Goal: Information Seeking & Learning: Find contact information

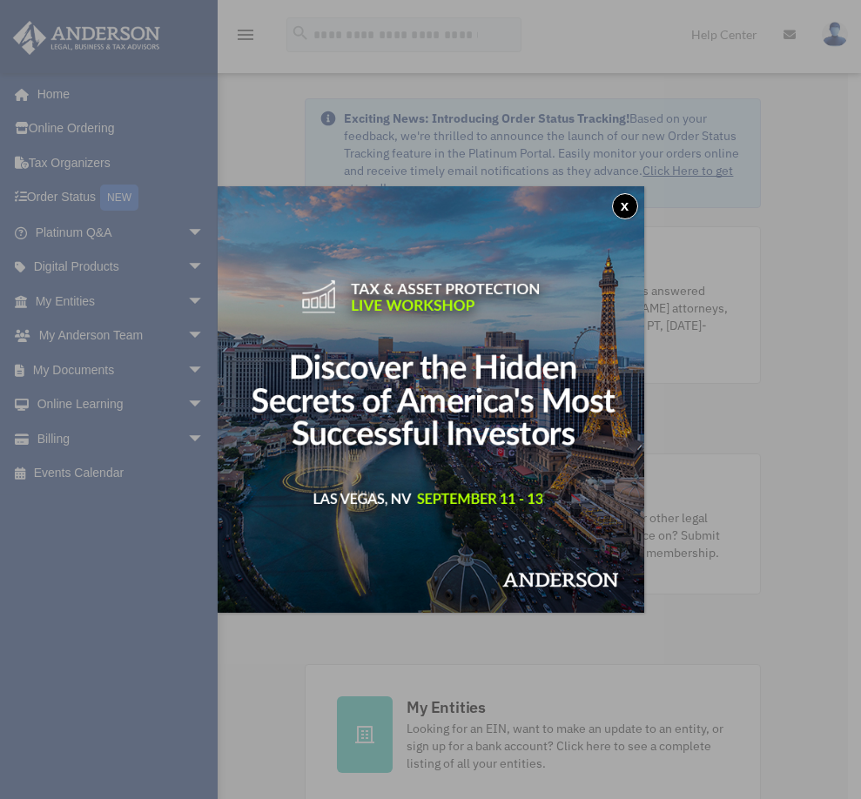
click at [626, 205] on button "x" at bounding box center [625, 206] width 26 height 26
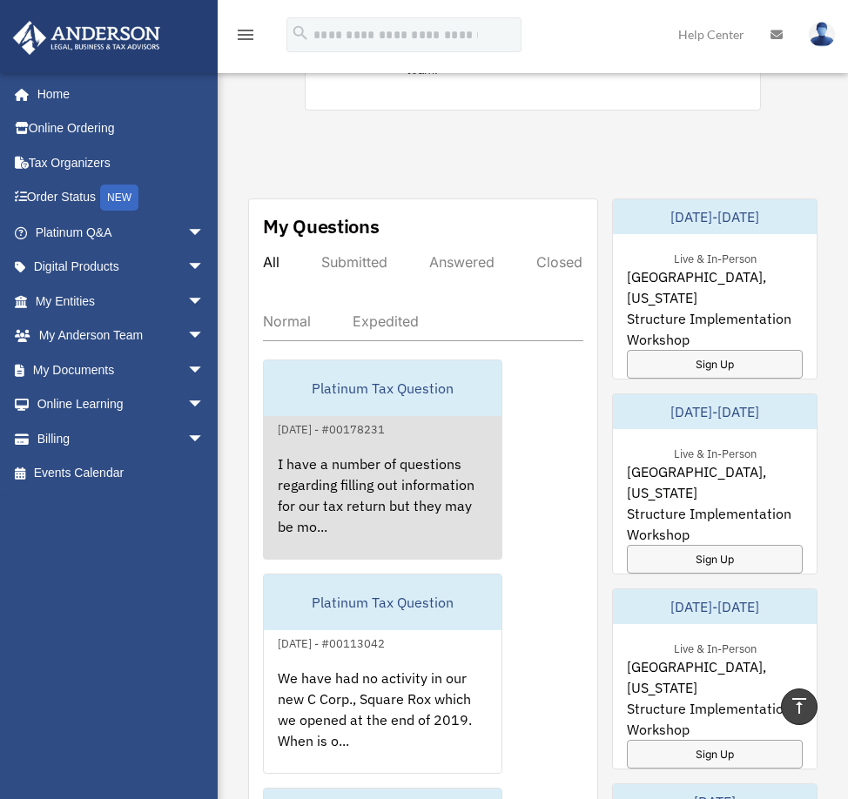
scroll to position [930, 0]
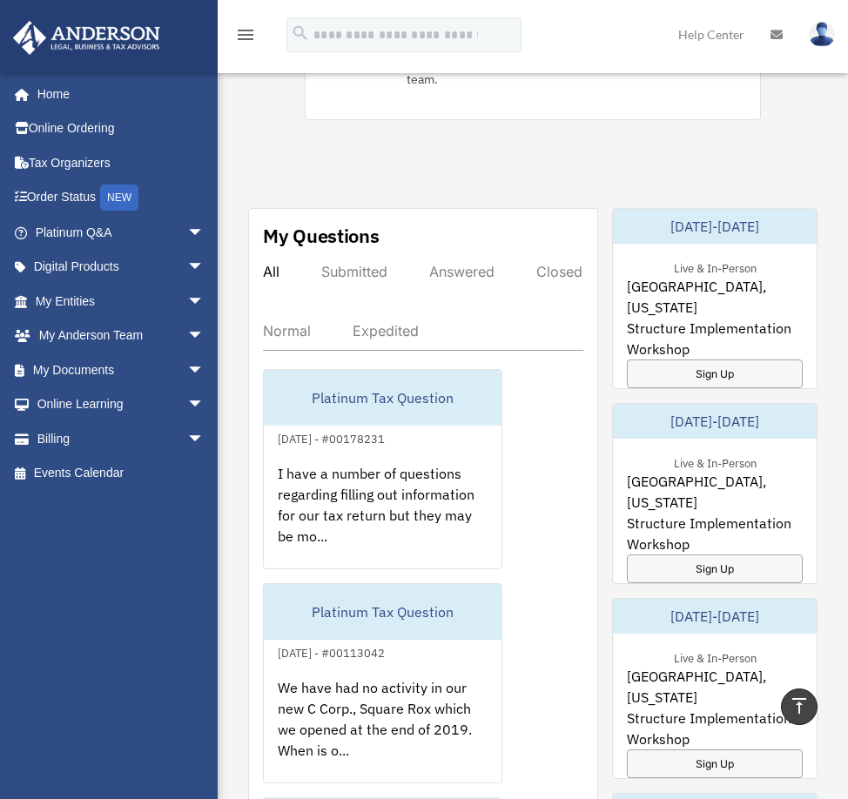
click at [419, 322] on div "Expedited" at bounding box center [386, 330] width 66 height 17
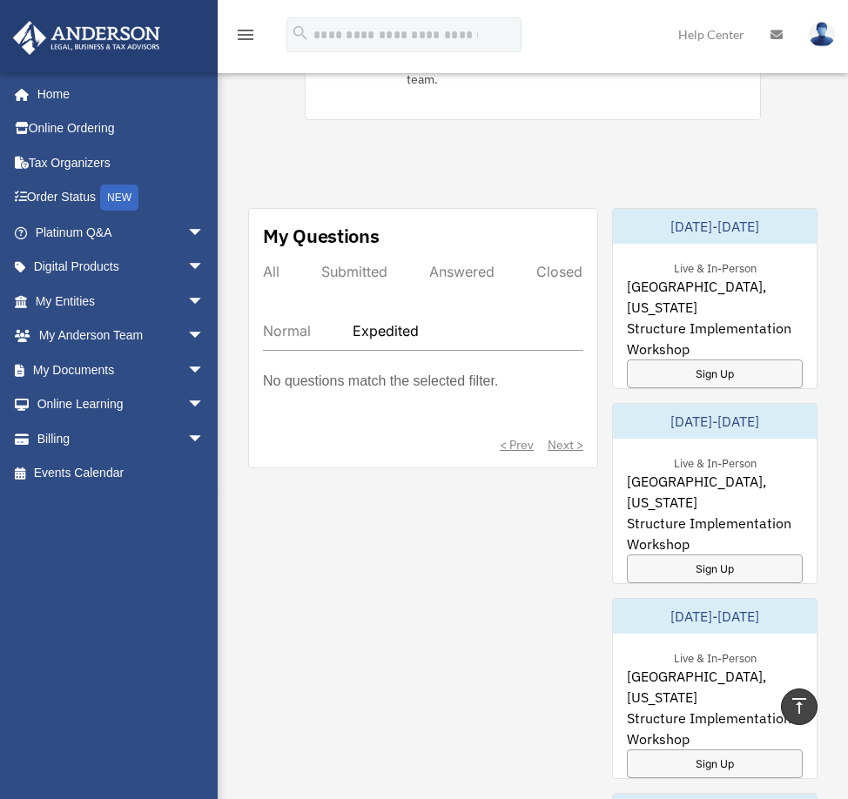
click at [265, 263] on div "All" at bounding box center [271, 271] width 17 height 17
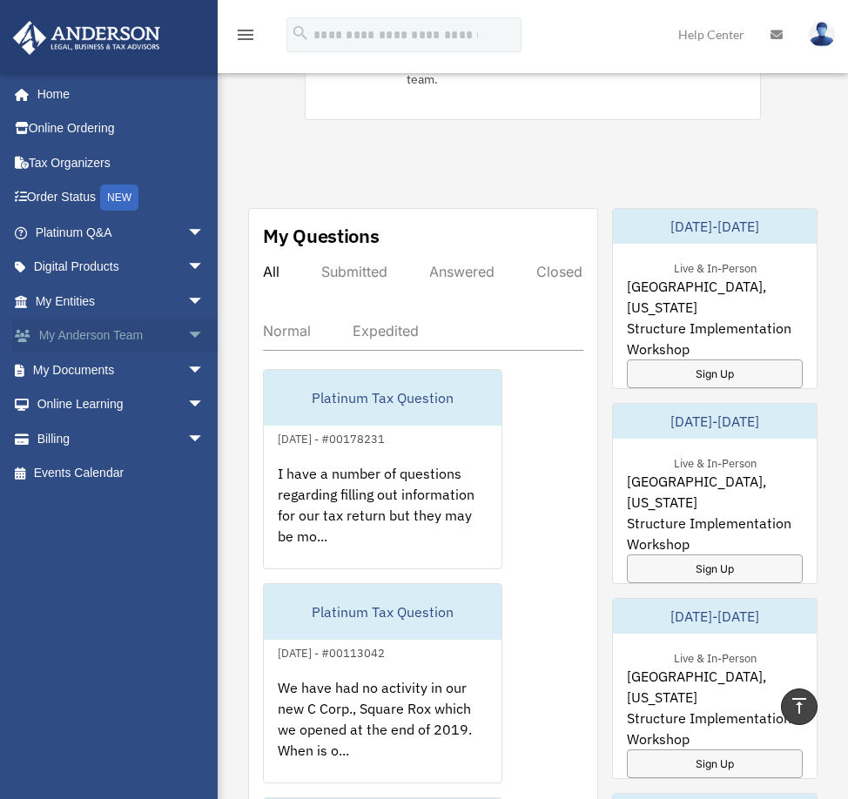
click at [73, 337] on link "My Anderson Team arrow_drop_down" at bounding box center [121, 336] width 218 height 35
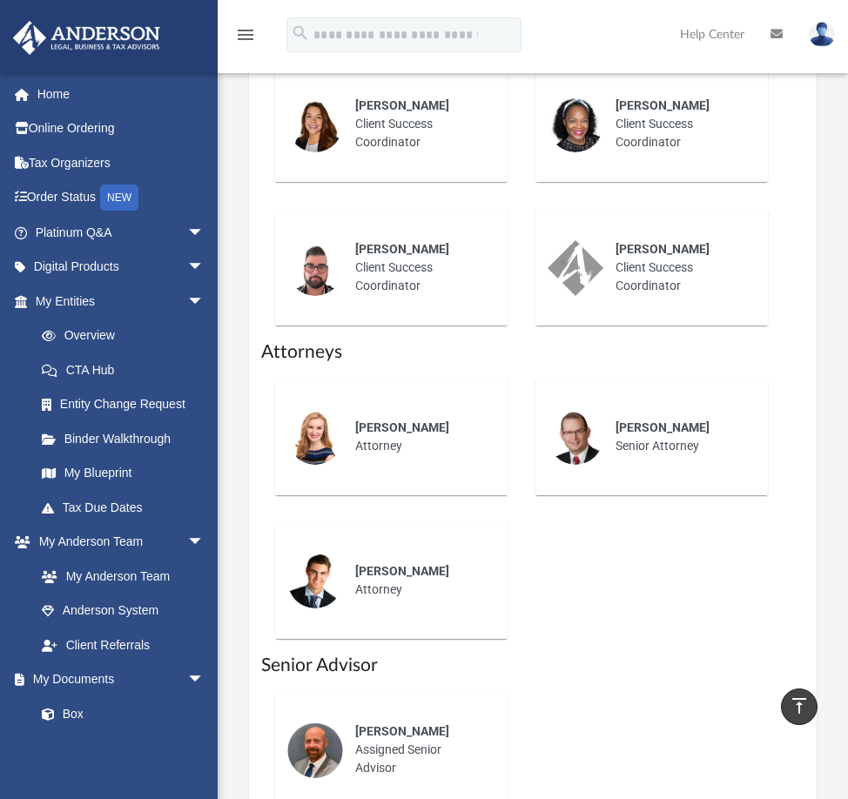
scroll to position [1061, 0]
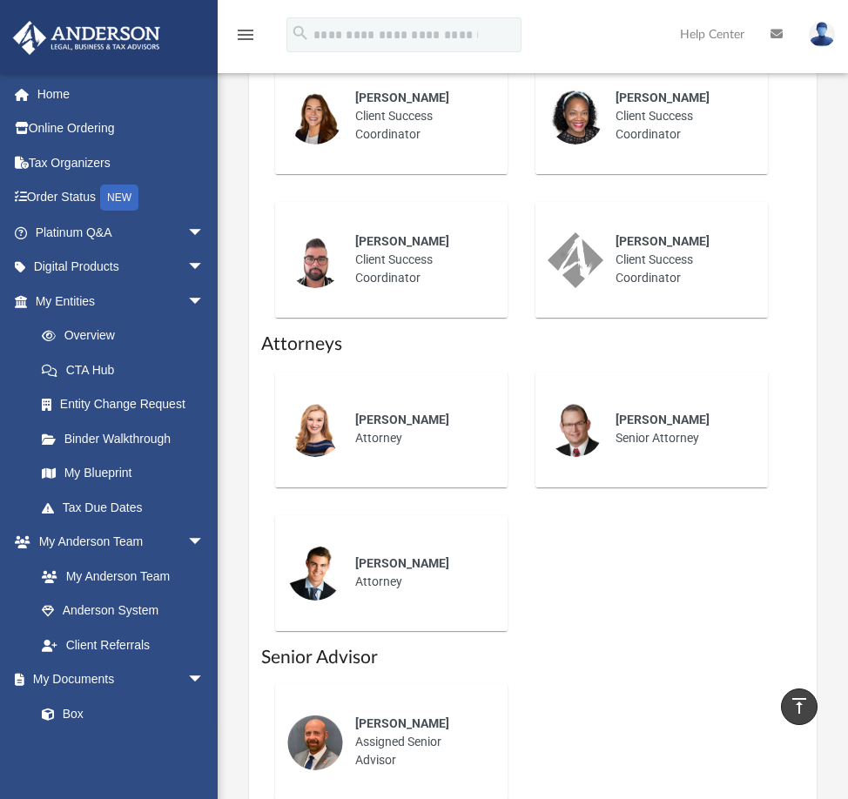
click at [313, 401] on img at bounding box center [315, 429] width 56 height 56
click at [406, 413] on span "Savannah Wallace" at bounding box center [402, 420] width 94 height 14
click at [643, 413] on span "Jason Zundel" at bounding box center [662, 420] width 94 height 14
click at [400, 542] on div "Carter Coons Attorney" at bounding box center [419, 572] width 152 height 61
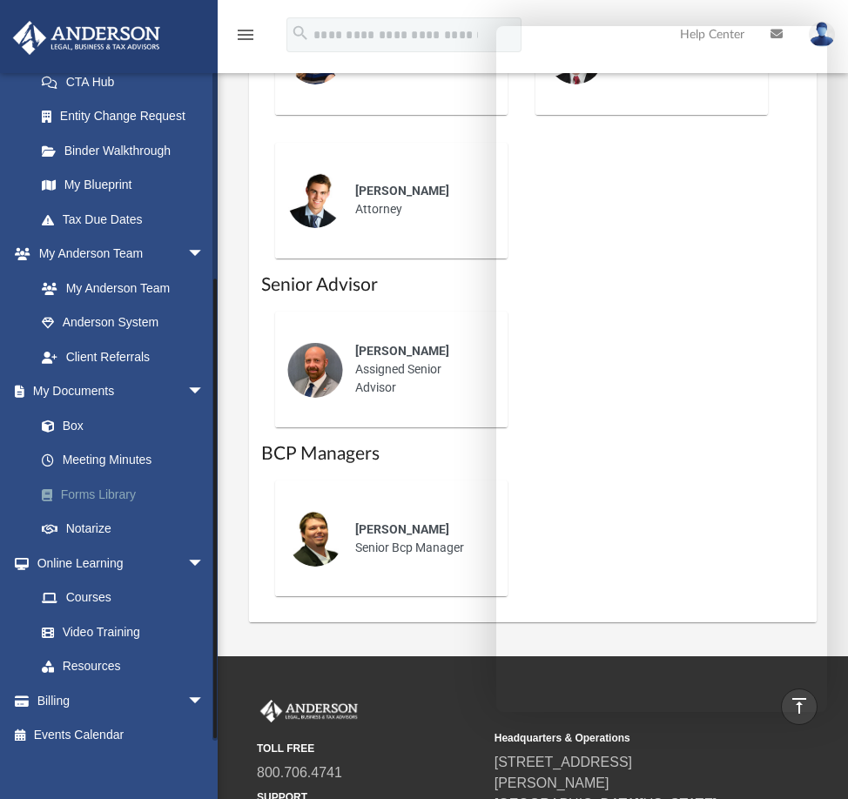
scroll to position [292, 0]
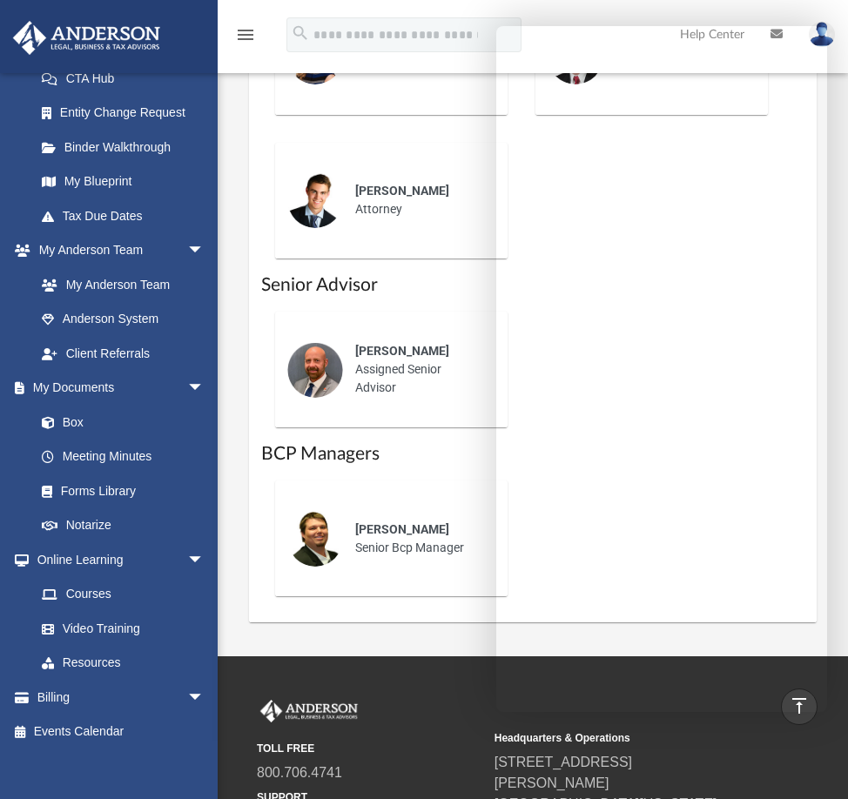
click at [823, 8] on link at bounding box center [822, 34] width 52 height 77
click at [240, 30] on icon "menu" at bounding box center [245, 34] width 21 height 21
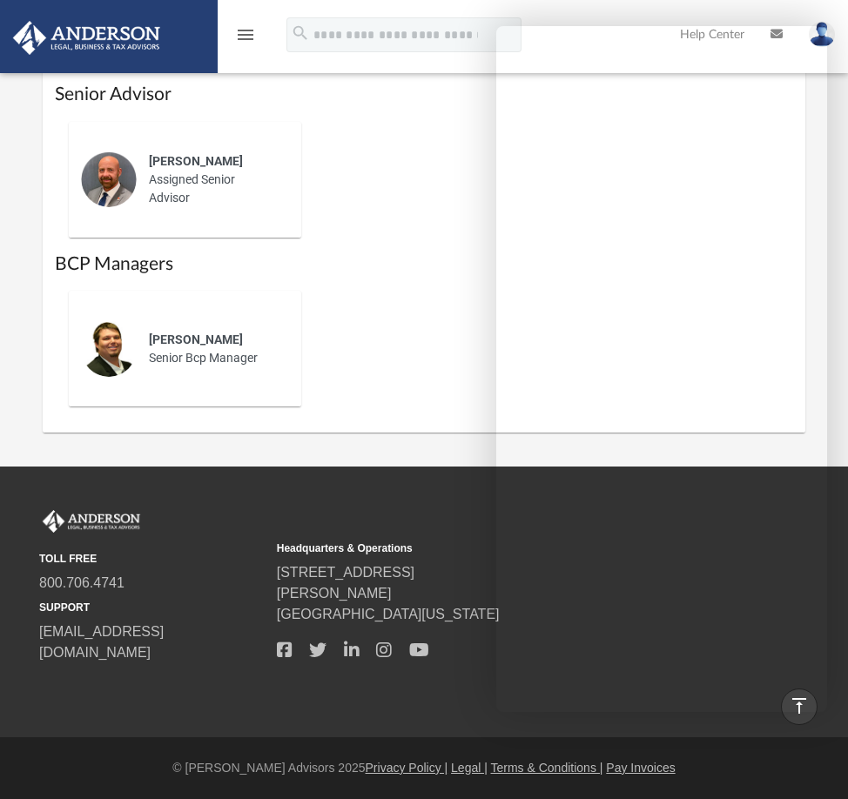
scroll to position [1428, 0]
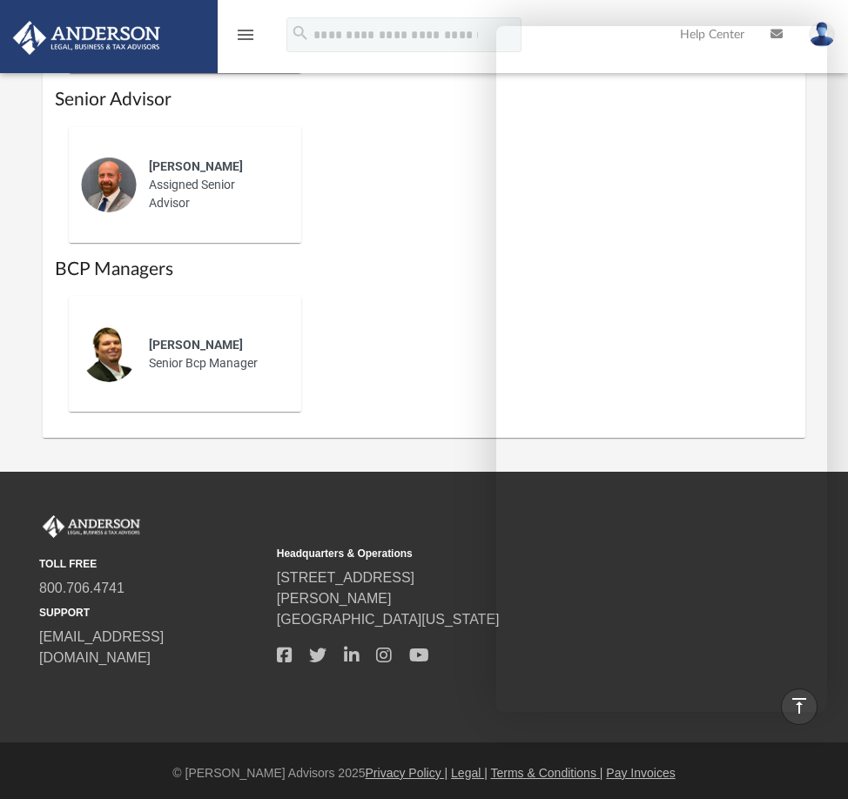
click at [240, 31] on icon "menu" at bounding box center [245, 34] width 21 height 21
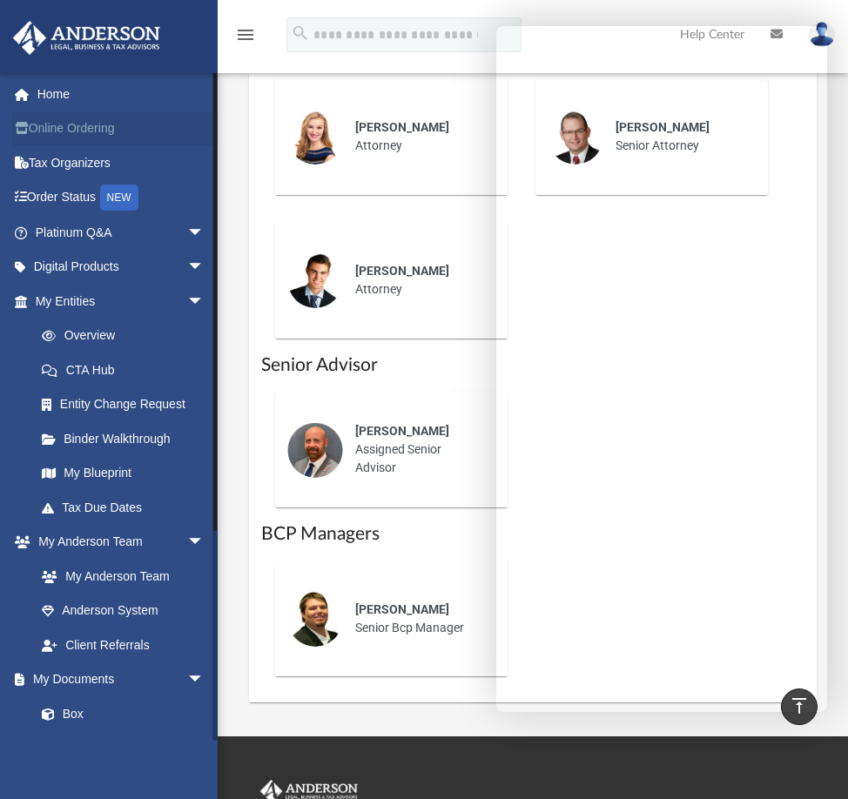
scroll to position [0, 0]
click at [248, 33] on icon "menu" at bounding box center [245, 34] width 21 height 21
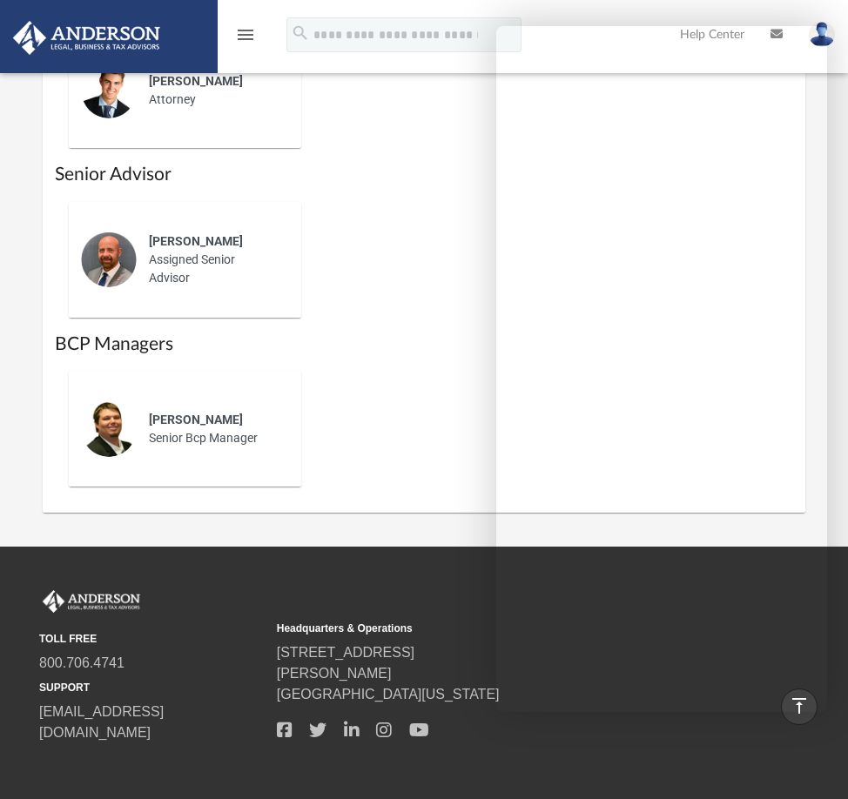
click at [248, 33] on icon "menu" at bounding box center [245, 34] width 21 height 21
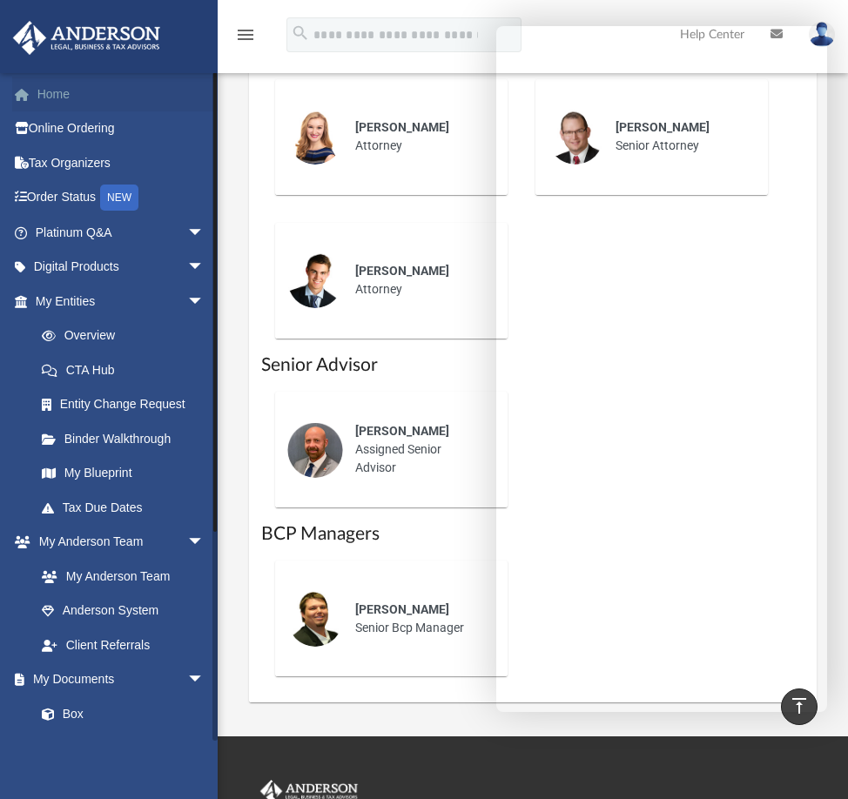
click at [43, 89] on link "Home" at bounding box center [121, 94] width 218 height 35
click at [25, 96] on span at bounding box center [30, 95] width 13 height 12
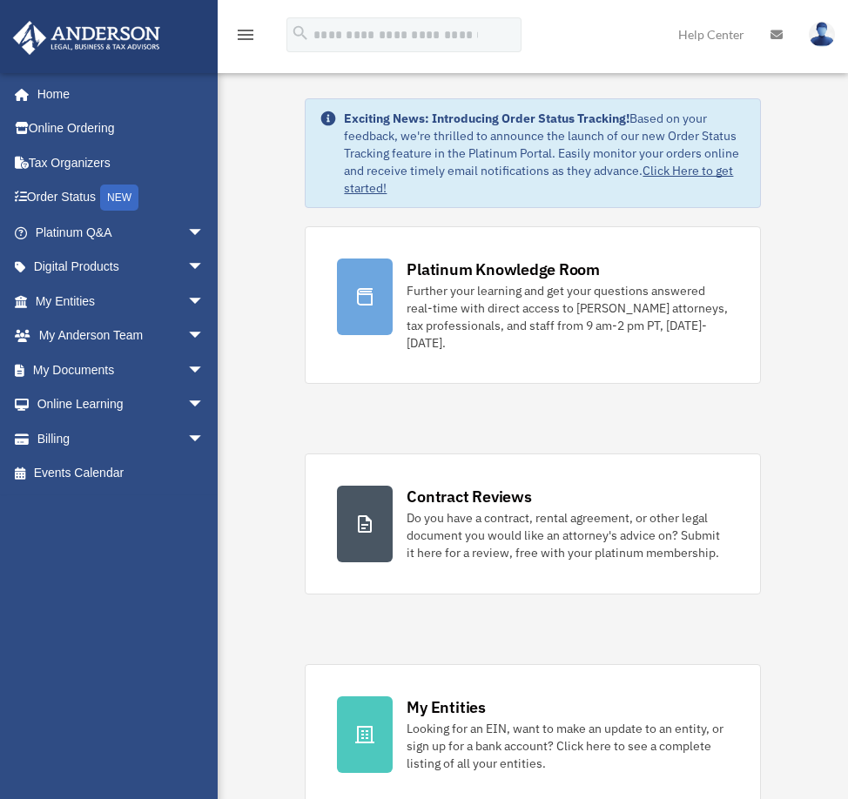
click at [823, 33] on img at bounding box center [822, 34] width 26 height 25
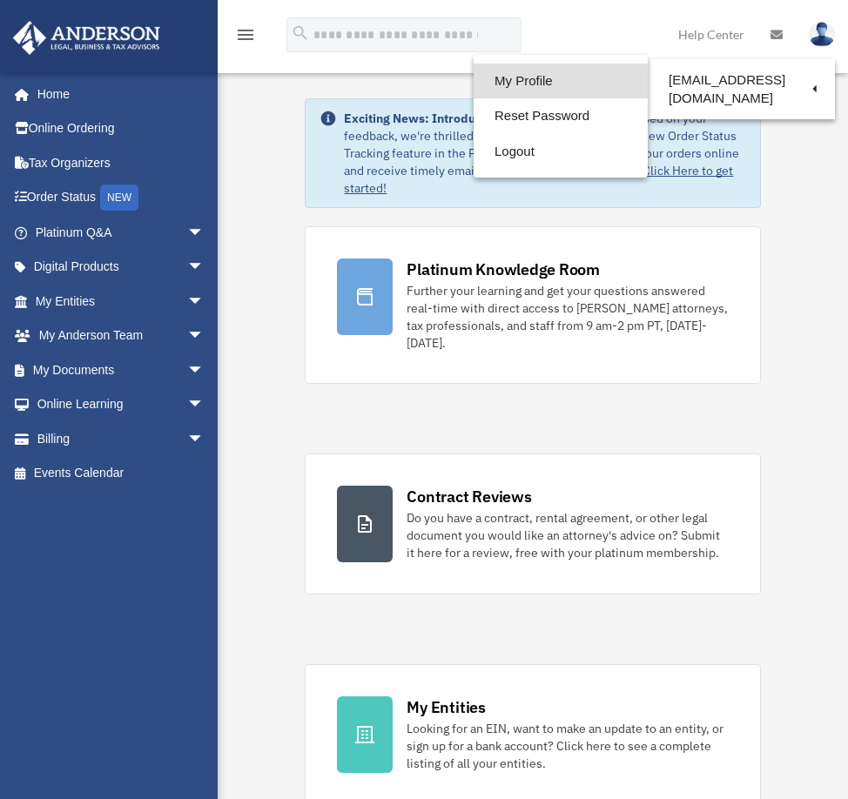
click at [538, 77] on link "My Profile" at bounding box center [561, 82] width 174 height 36
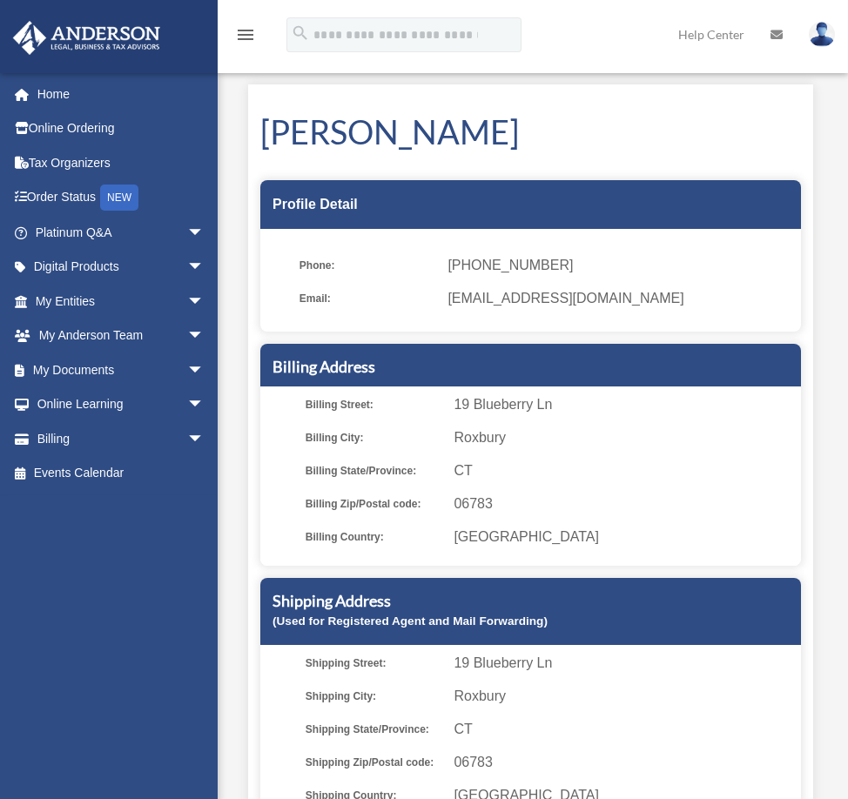
click at [631, 195] on div "Profile Detail" at bounding box center [530, 204] width 541 height 49
click at [361, 203] on div "Profile Detail" at bounding box center [530, 204] width 541 height 49
click at [384, 204] on div "Profile Detail" at bounding box center [530, 204] width 541 height 49
click at [569, 210] on div "Profile Detail" at bounding box center [530, 204] width 541 height 49
click at [823, 30] on img at bounding box center [822, 34] width 26 height 25
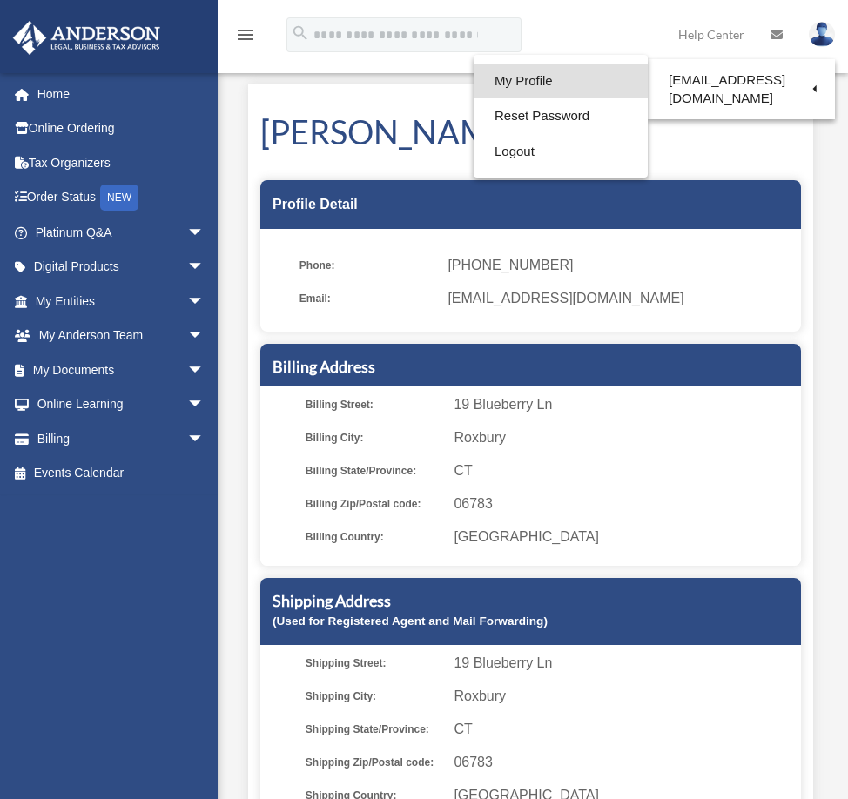
click at [566, 77] on link "My Profile" at bounding box center [561, 82] width 174 height 36
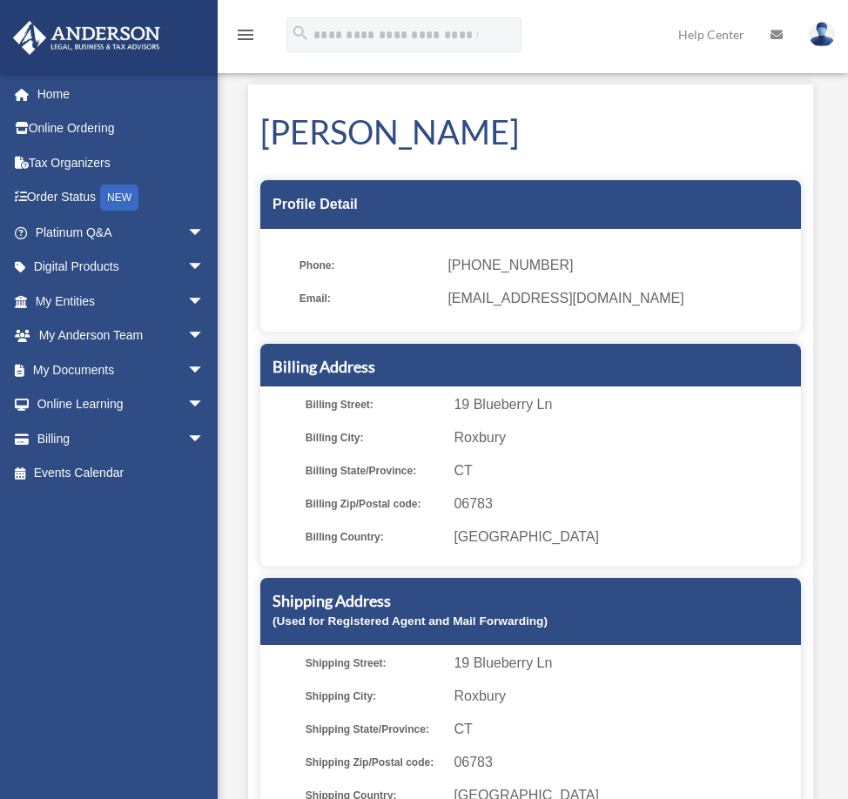
click at [544, 184] on div "Profile Detail" at bounding box center [530, 204] width 541 height 49
click at [527, 265] on span "[PHONE_NUMBER]" at bounding box center [617, 265] width 341 height 24
click at [521, 266] on span "[PHONE_NUMBER]" at bounding box center [617, 265] width 341 height 24
click at [521, 265] on span "(860) 354-7484" at bounding box center [617, 265] width 341 height 24
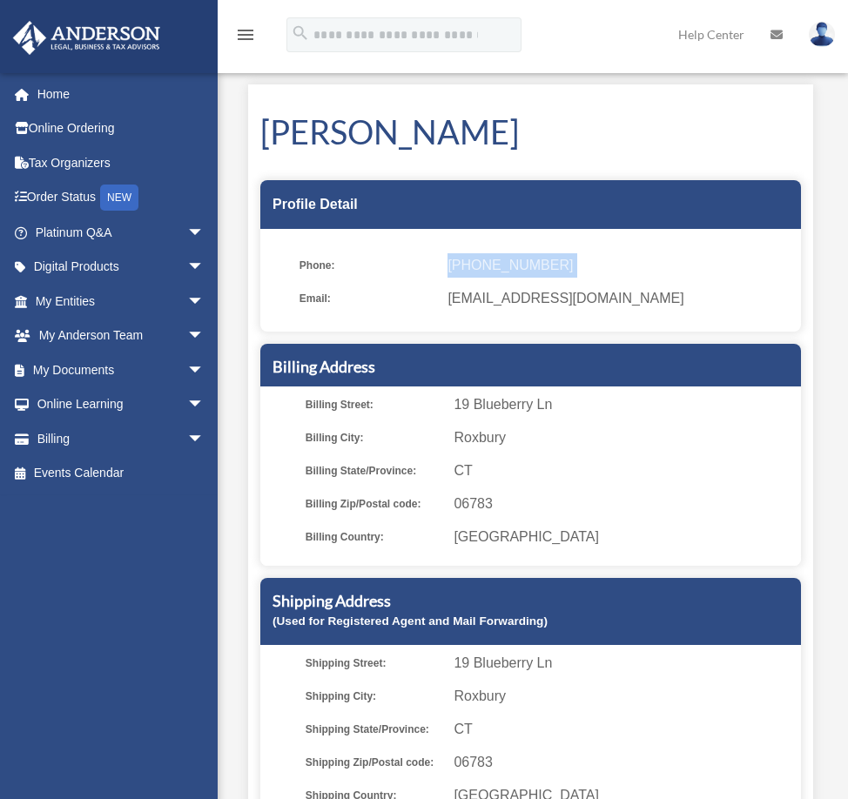
click at [521, 265] on span "(860) 354-7484" at bounding box center [617, 265] width 341 height 24
click at [385, 201] on div "Profile Detail" at bounding box center [530, 204] width 541 height 49
click at [776, 30] on icon at bounding box center [776, 35] width 12 height 12
click at [776, 35] on icon at bounding box center [776, 35] width 12 height 12
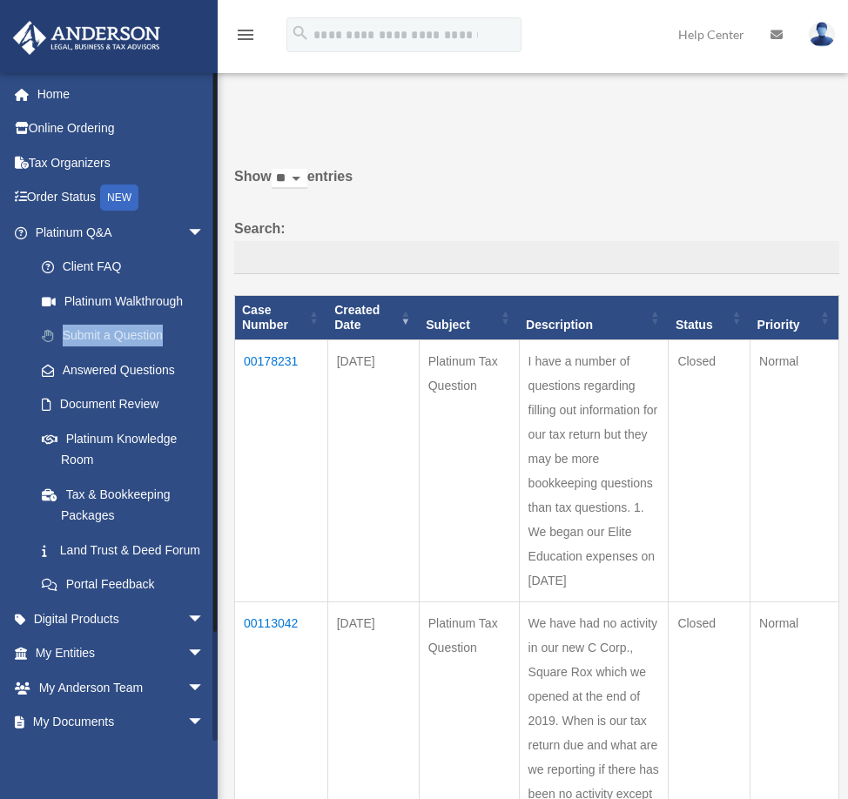
click at [91, 330] on link "Submit a Question" at bounding box center [127, 336] width 206 height 35
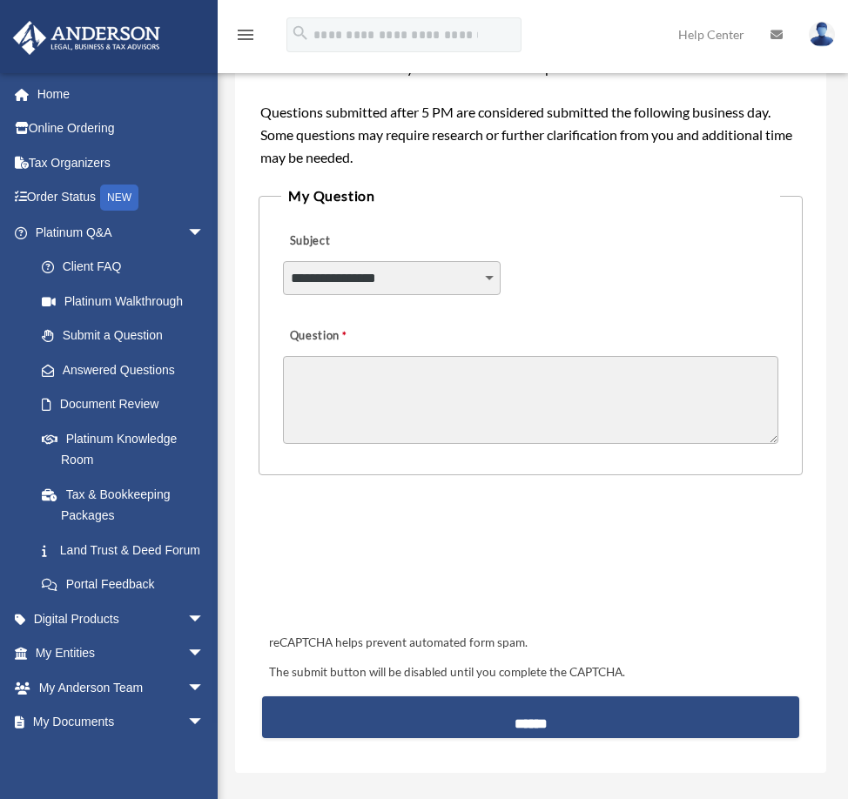
scroll to position [390, 0]
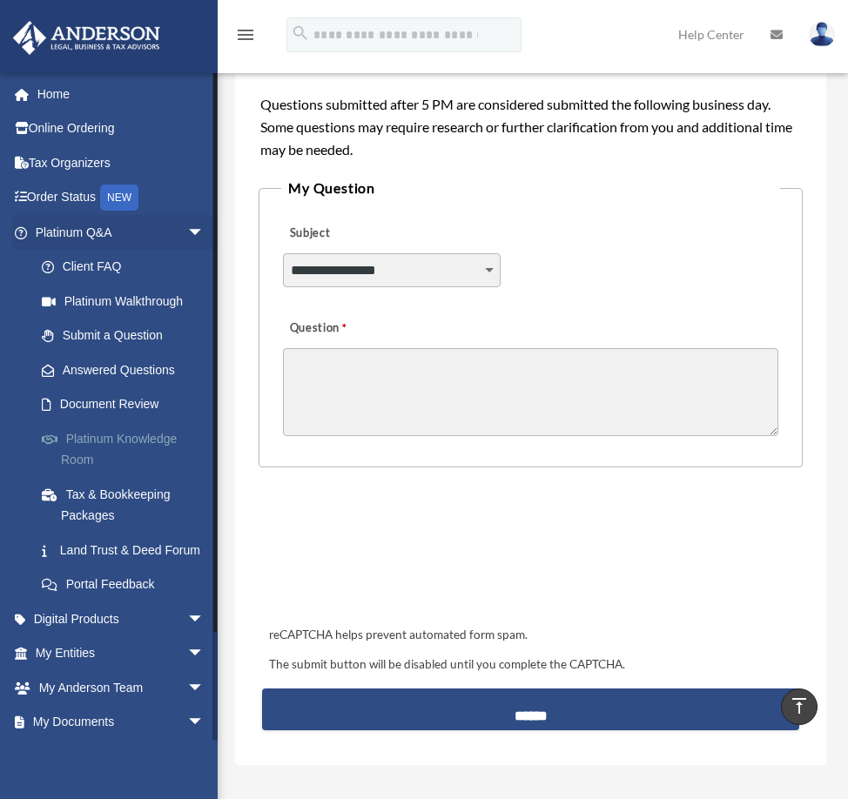
click at [105, 433] on link "Platinum Knowledge Room" at bounding box center [127, 449] width 206 height 56
